Goal: Task Accomplishment & Management: Manage account settings

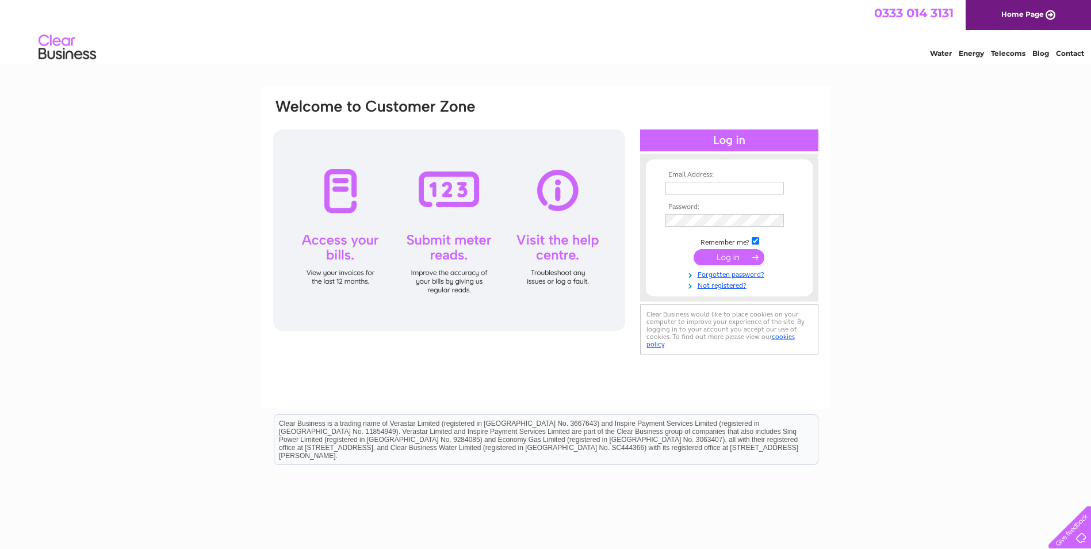
type input "danielle.spence@etexgroup.com"
click at [715, 256] on input "submit" at bounding box center [729, 257] width 71 height 16
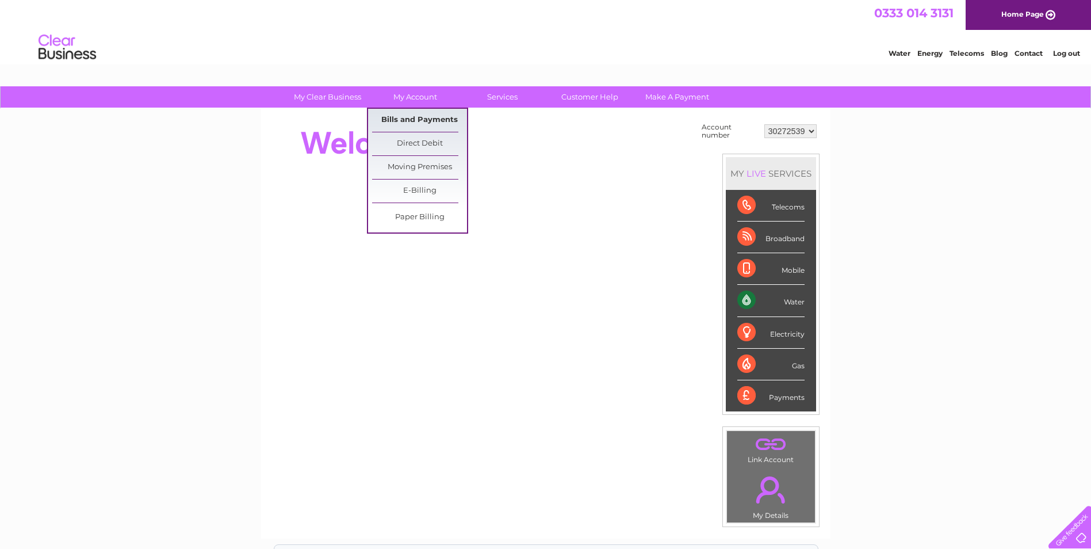
click at [418, 118] on link "Bills and Payments" at bounding box center [419, 120] width 95 height 23
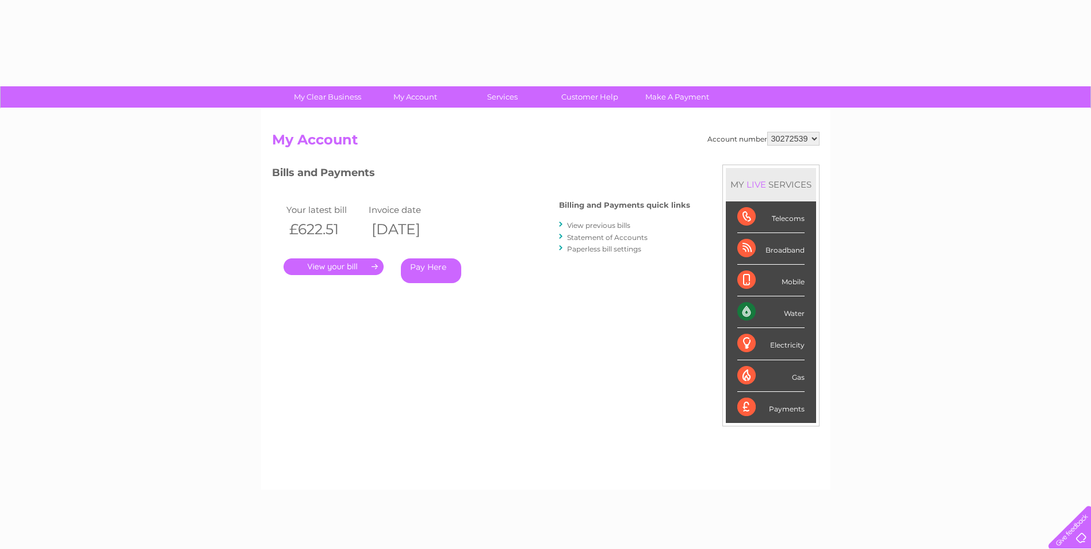
click at [430, 121] on div "Account number 30272539 My Account MY LIVE SERVICES Telecoms Broadband Mobile W…" at bounding box center [545, 299] width 569 height 381
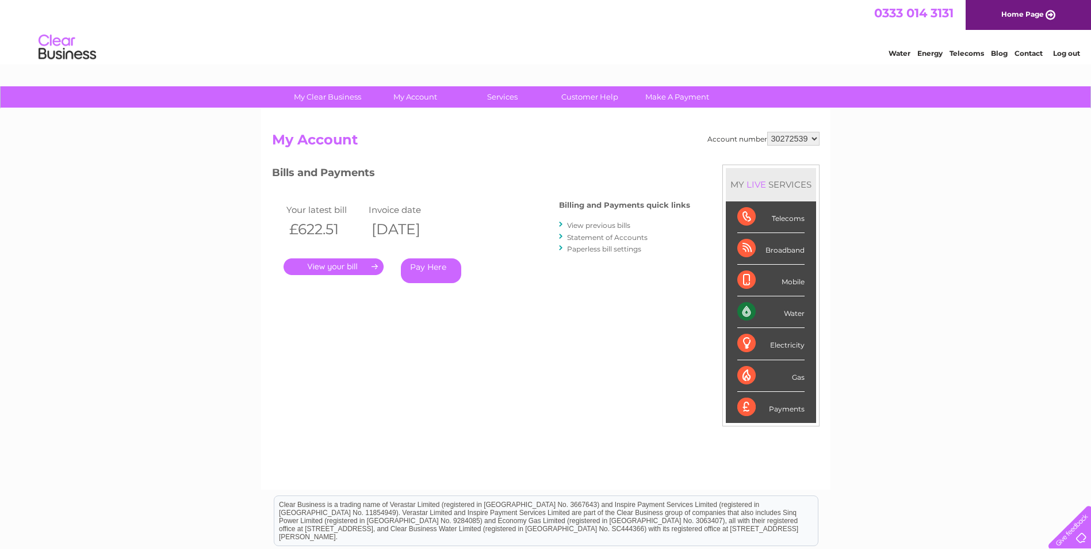
click at [349, 265] on link "." at bounding box center [334, 266] width 100 height 17
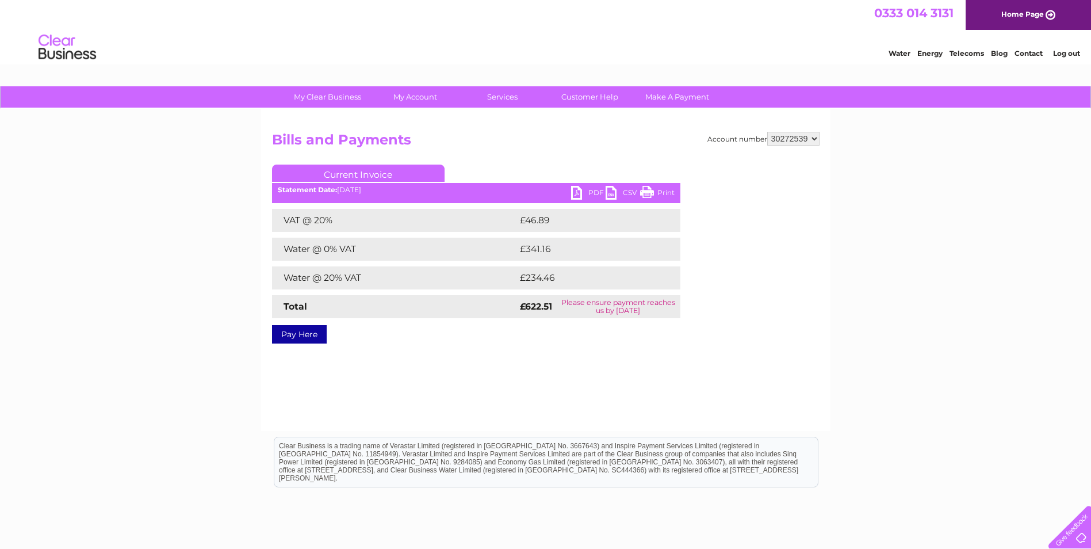
click at [589, 193] on link "PDF" at bounding box center [588, 194] width 35 height 17
